Goal: Task Accomplishment & Management: Use online tool/utility

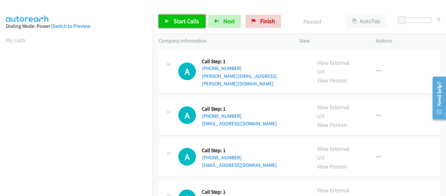
click at [167, 19] on icon at bounding box center [167, 21] width 5 height 5
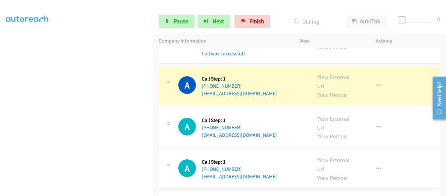
scroll to position [163, 0]
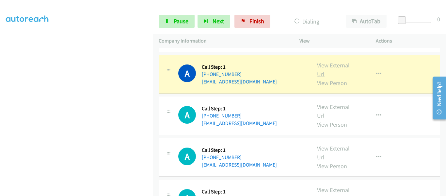
click at [321, 61] on link "View External Url" at bounding box center [333, 69] width 33 height 16
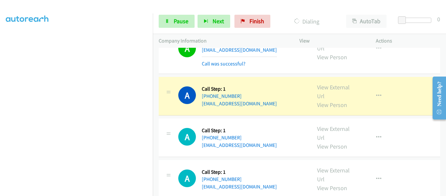
scroll to position [359, 0]
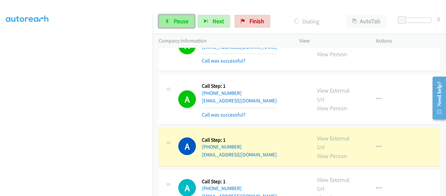
click at [175, 16] on link "Pause" at bounding box center [177, 21] width 36 height 13
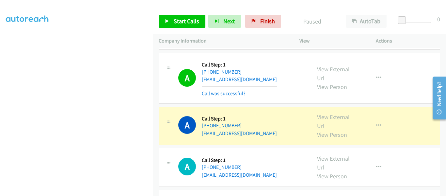
scroll to position [392, 0]
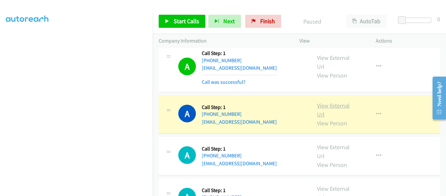
click at [340, 102] on link "View External Url" at bounding box center [333, 110] width 33 height 16
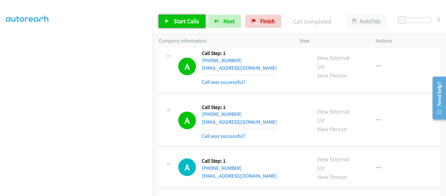
click at [166, 22] on icon at bounding box center [167, 21] width 5 height 5
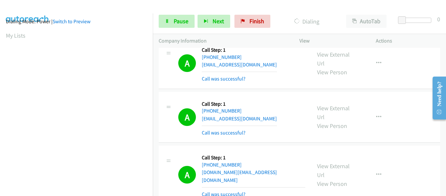
scroll to position [171, 0]
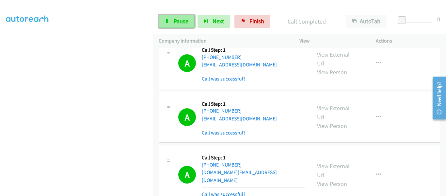
click at [174, 25] on link "Pause" at bounding box center [177, 21] width 36 height 13
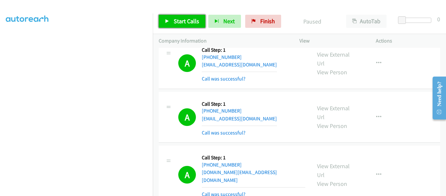
click at [167, 24] on link "Start Calls" at bounding box center [182, 21] width 47 height 13
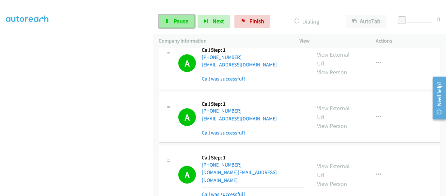
click at [175, 22] on span "Pause" at bounding box center [181, 21] width 15 height 8
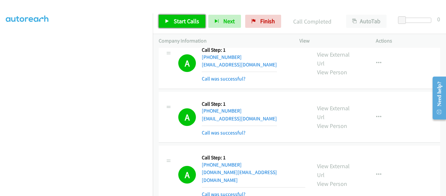
click at [170, 22] on link "Start Calls" at bounding box center [182, 21] width 47 height 13
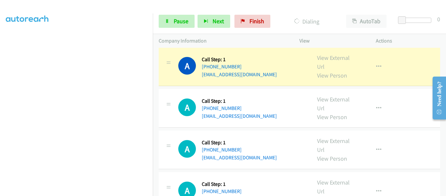
scroll to position [2417, 0]
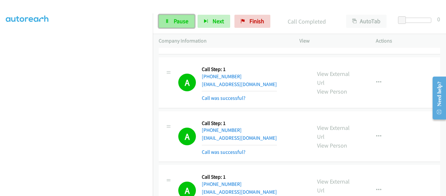
click at [170, 21] on link "Pause" at bounding box center [177, 21] width 36 height 13
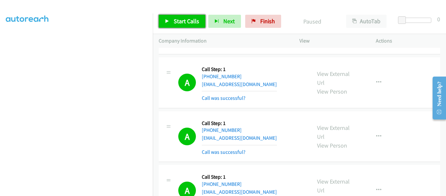
click at [167, 21] on icon at bounding box center [167, 21] width 5 height 5
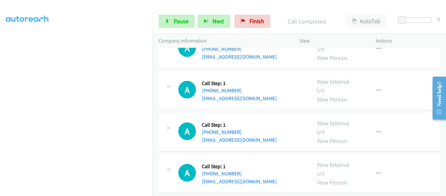
scroll to position [3934, 0]
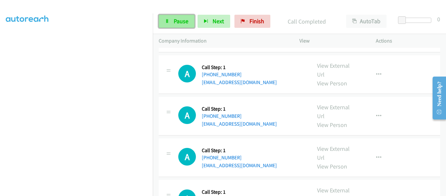
click at [174, 20] on span "Pause" at bounding box center [181, 21] width 15 height 8
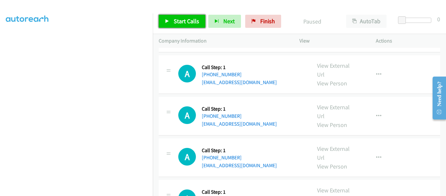
click at [168, 18] on link "Start Calls" at bounding box center [182, 21] width 47 height 13
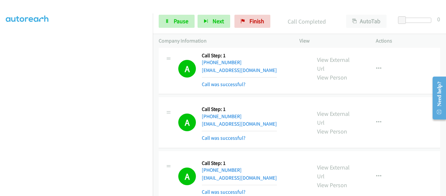
scroll to position [3954, 0]
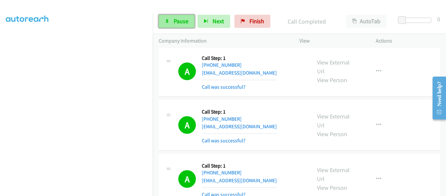
click at [172, 21] on link "Pause" at bounding box center [177, 21] width 36 height 13
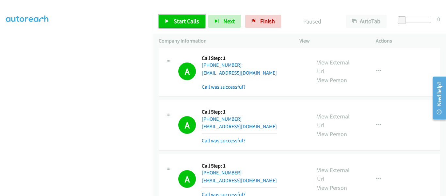
click at [169, 23] on icon at bounding box center [167, 21] width 5 height 5
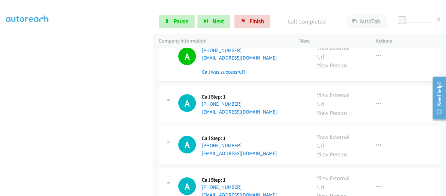
scroll to position [5380, 0]
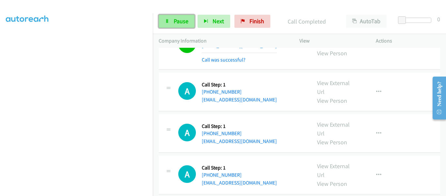
click at [171, 19] on link "Pause" at bounding box center [177, 21] width 36 height 13
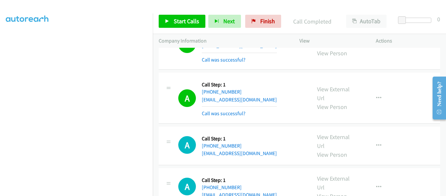
scroll to position [5393, 0]
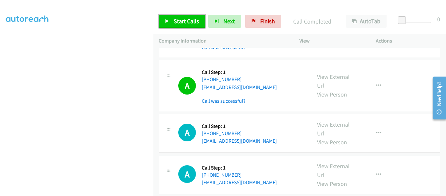
click at [168, 23] on icon at bounding box center [167, 21] width 5 height 5
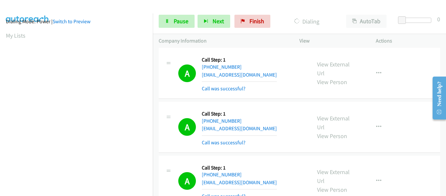
scroll to position [171, 0]
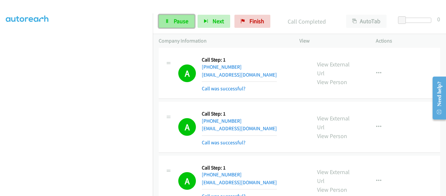
click at [173, 22] on link "Pause" at bounding box center [177, 21] width 36 height 13
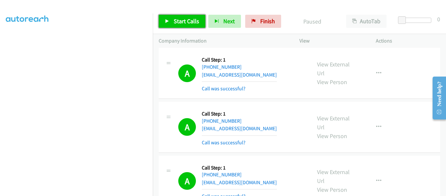
click at [163, 22] on link "Start Calls" at bounding box center [182, 21] width 47 height 13
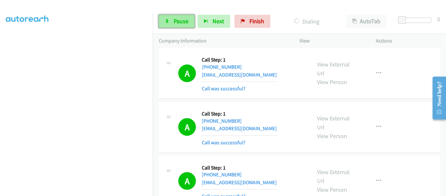
click at [171, 24] on link "Pause" at bounding box center [177, 21] width 36 height 13
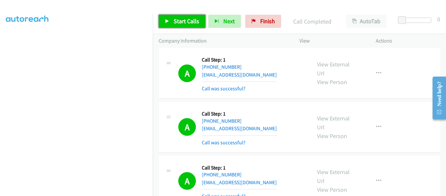
click at [169, 20] on link "Start Calls" at bounding box center [182, 21] width 47 height 13
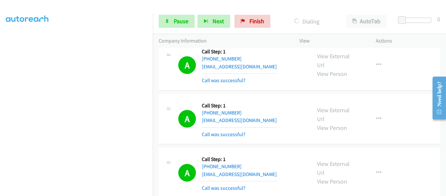
scroll to position [6900, 0]
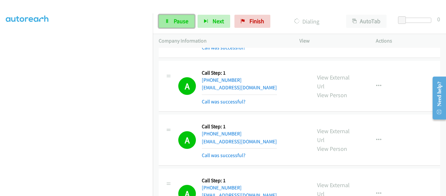
click at [174, 21] on span "Pause" at bounding box center [181, 21] width 15 height 8
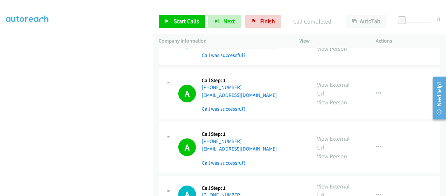
scroll to position [7315, 0]
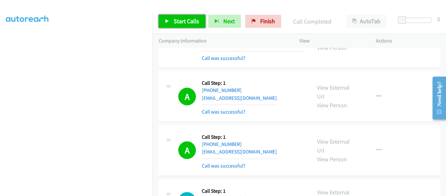
click at [167, 19] on icon at bounding box center [167, 21] width 5 height 5
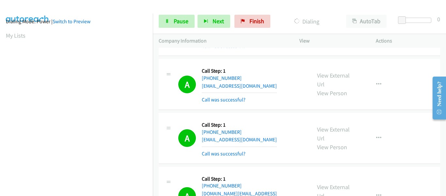
scroll to position [171, 0]
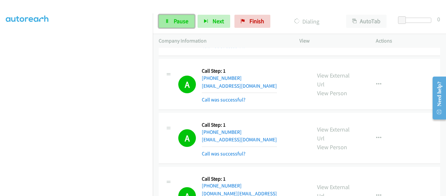
click at [176, 20] on span "Pause" at bounding box center [181, 21] width 15 height 8
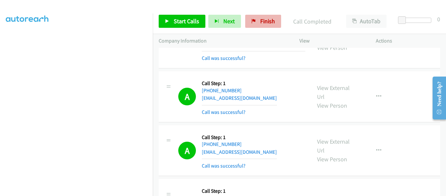
scroll to position [7339, 0]
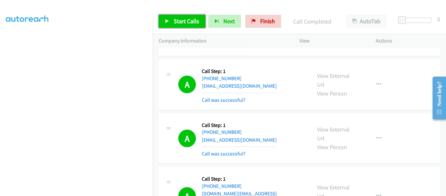
click at [166, 21] on icon at bounding box center [167, 21] width 5 height 5
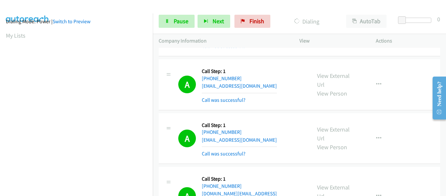
scroll to position [171, 0]
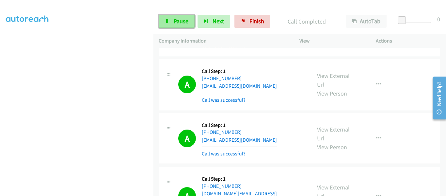
click at [174, 23] on span "Pause" at bounding box center [181, 21] width 15 height 8
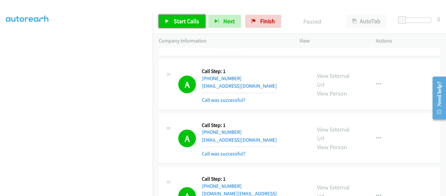
click at [167, 19] on icon at bounding box center [167, 21] width 5 height 5
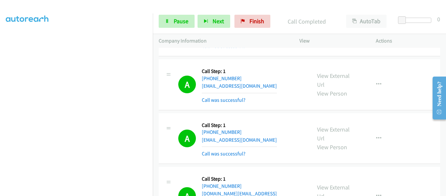
click at [363, 172] on div "View External Url View Person View External Url Email Schedule/Manage Callback …" at bounding box center [352, 195] width 82 height 46
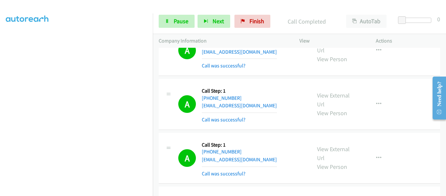
scroll to position [7770, 0]
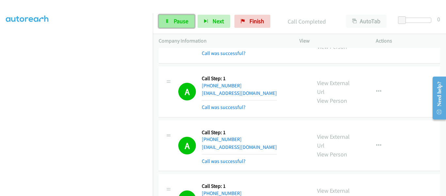
click at [170, 17] on link "Pause" at bounding box center [177, 21] width 36 height 13
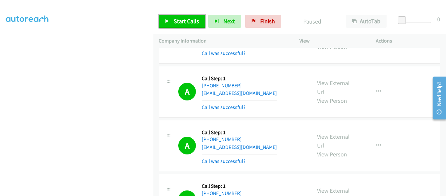
click at [168, 23] on icon at bounding box center [167, 21] width 5 height 5
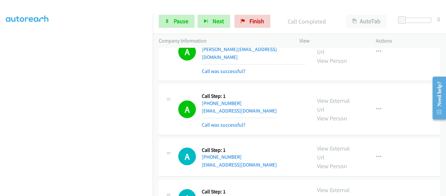
scroll to position [8849, 0]
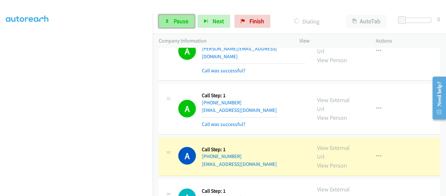
click at [168, 24] on link "Pause" at bounding box center [177, 21] width 36 height 13
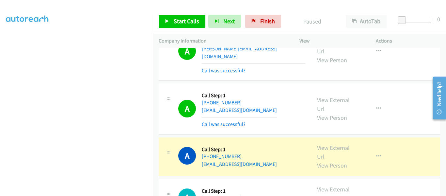
scroll to position [8862, 0]
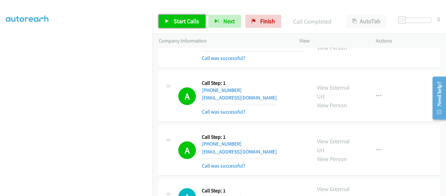
click at [163, 20] on link "Start Calls" at bounding box center [182, 21] width 47 height 13
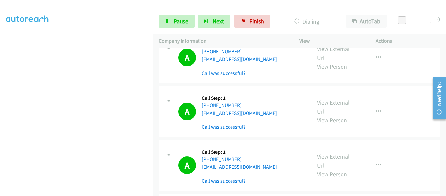
scroll to position [9094, 0]
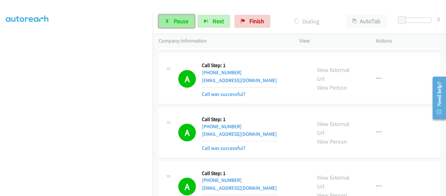
click at [175, 24] on span "Pause" at bounding box center [181, 21] width 15 height 8
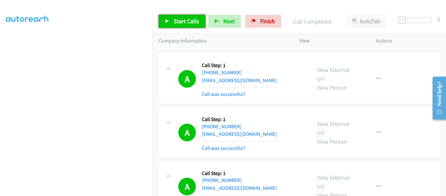
click at [171, 22] on link "Start Calls" at bounding box center [182, 21] width 47 height 13
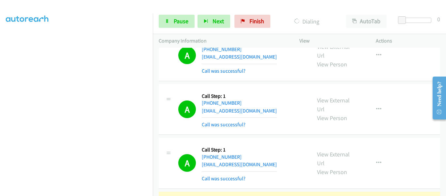
scroll to position [9159, 0]
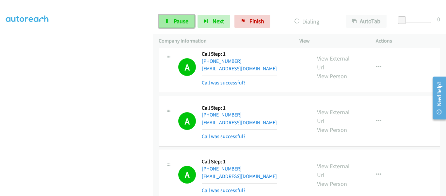
click at [168, 20] on icon at bounding box center [167, 21] width 5 height 5
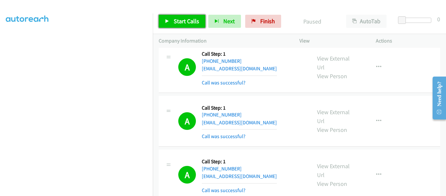
click at [166, 23] on icon at bounding box center [167, 21] width 5 height 5
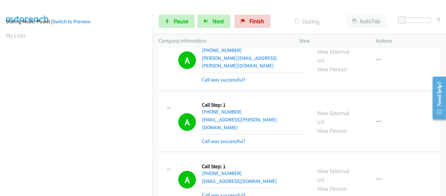
scroll to position [171, 0]
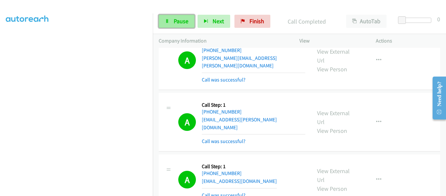
click at [171, 22] on link "Pause" at bounding box center [177, 21] width 36 height 13
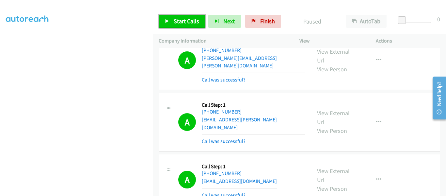
click at [168, 19] on icon at bounding box center [167, 21] width 5 height 5
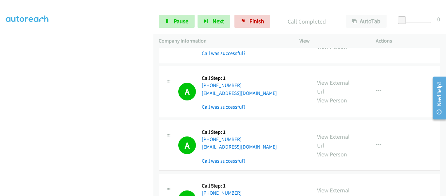
scroll to position [10114, 0]
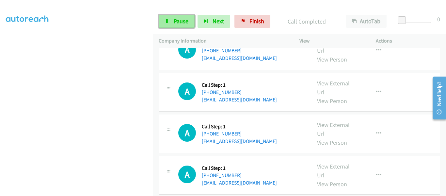
click at [176, 26] on link "Pause" at bounding box center [177, 21] width 36 height 13
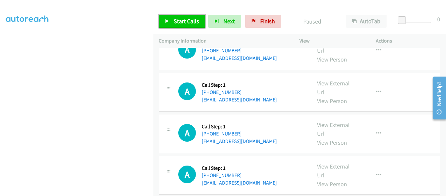
click at [168, 22] on icon at bounding box center [167, 21] width 5 height 5
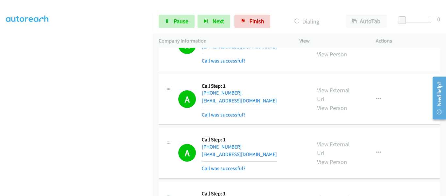
scroll to position [10155, 0]
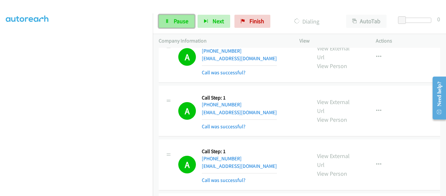
click at [176, 24] on span "Pause" at bounding box center [181, 21] width 15 height 8
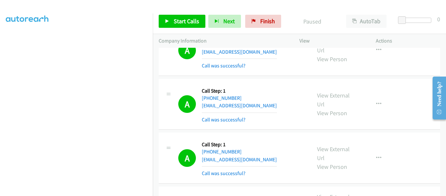
scroll to position [9972, 0]
